Goal: Task Accomplishment & Management: Manage account settings

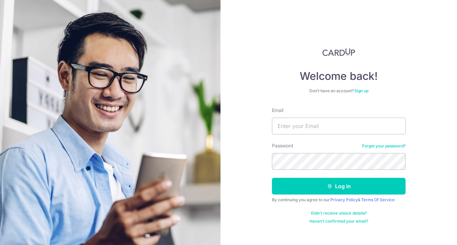
type input "[EMAIL_ADDRESS][DOMAIN_NAME]"
click at [330, 185] on icon "submit" at bounding box center [329, 185] width 5 height 5
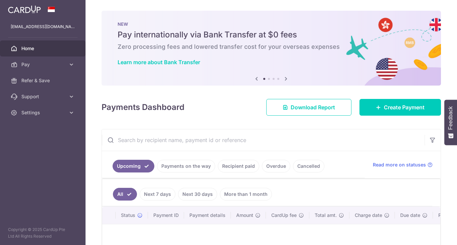
click at [230, 164] on link "Recipient paid" at bounding box center [238, 166] width 41 height 13
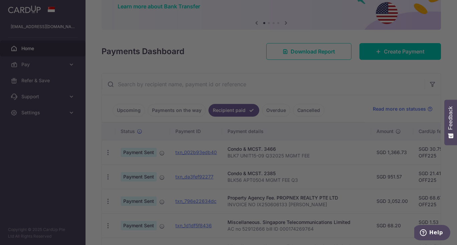
scroll to position [60, 0]
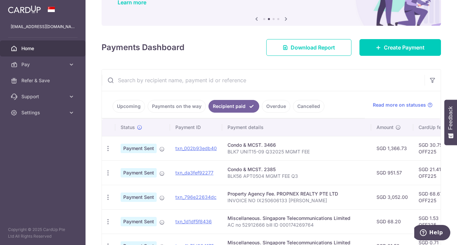
click at [108, 173] on icon "button" at bounding box center [108, 172] width 7 height 7
click at [124, 189] on span "PDF Receipt" at bounding box center [143, 191] width 45 height 7
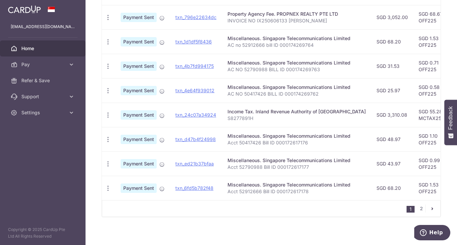
scroll to position [247, 0]
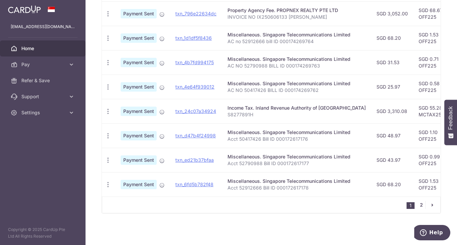
click at [420, 205] on link "2" at bounding box center [421, 205] width 8 height 8
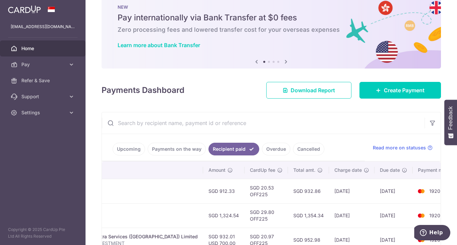
scroll to position [0, 0]
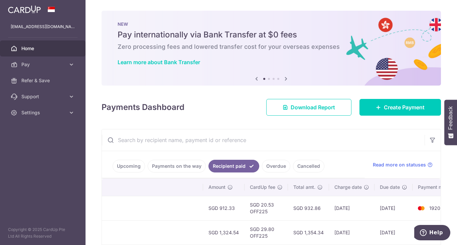
click at [69, 115] on icon at bounding box center [71, 112] width 7 height 7
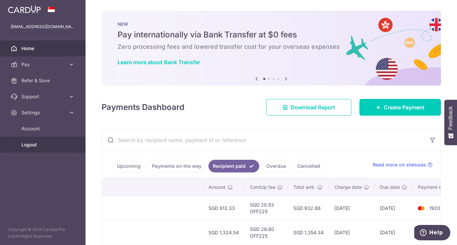
click at [34, 146] on span "Logout" at bounding box center [43, 144] width 44 height 7
